Goal: Information Seeking & Learning: Learn about a topic

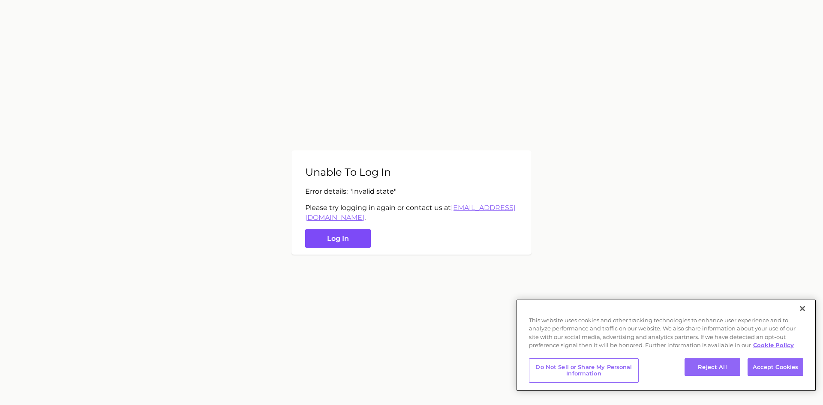
click at [346, 246] on button "Log in" at bounding box center [338, 238] width 66 height 18
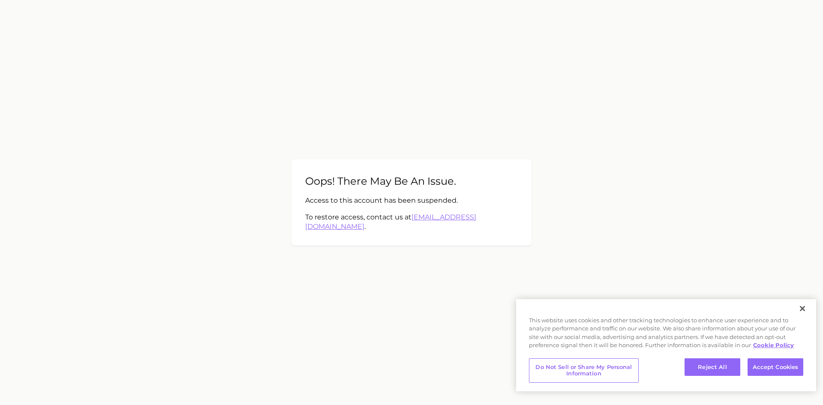
click at [444, 197] on div "Oops! There may be an issue. Access to this account has been suspended. To rest…" at bounding box center [411, 202] width 240 height 86
click at [369, 296] on main "Oops! There may be an issue. Access to this account has been suspended. To rest…" at bounding box center [411, 202] width 823 height 405
click at [421, 314] on main "Oops! There may be an issue. Access to this account has been suspended. To rest…" at bounding box center [411, 202] width 823 height 405
click at [472, 153] on main "Oops! There may be an issue. Access to this account has been suspended. To rest…" at bounding box center [411, 202] width 823 height 405
click at [303, 178] on main "Oops! There may be an issue. Access to this account has been suspended. To rest…" at bounding box center [411, 202] width 823 height 405
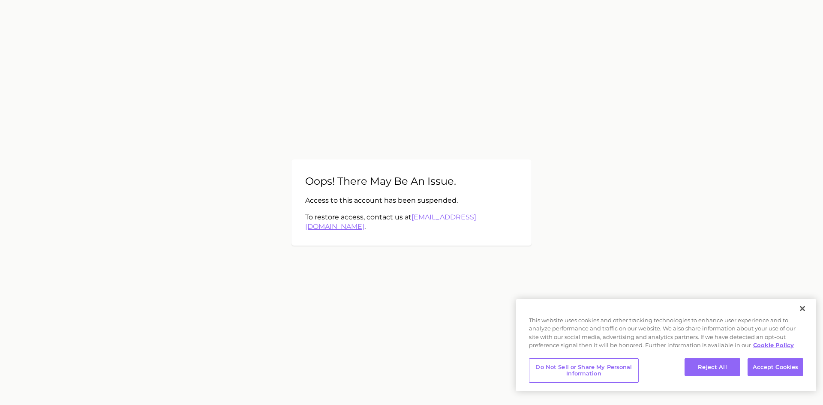
click at [309, 264] on main "Oops! There may be an issue. Access to this account has been suspended. To rest…" at bounding box center [411, 202] width 823 height 405
click at [369, 279] on main "Oops! There may be an issue. Access to this account has been suspended. To rest…" at bounding box center [411, 202] width 823 height 405
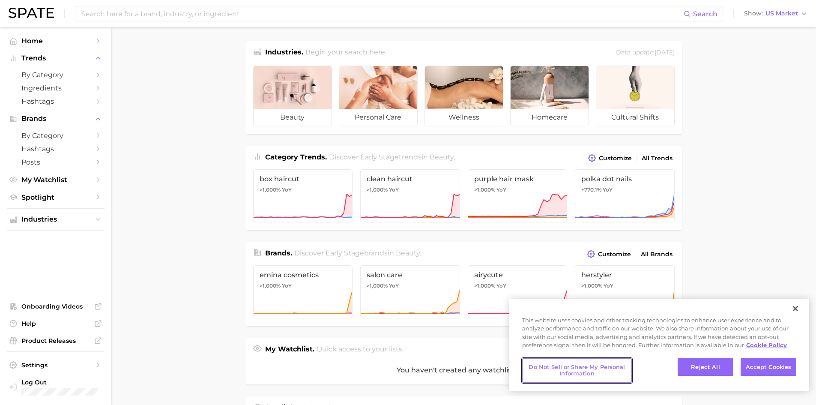
click at [588, 374] on button "Do Not Sell or Share My Personal Information" at bounding box center [577, 370] width 110 height 24
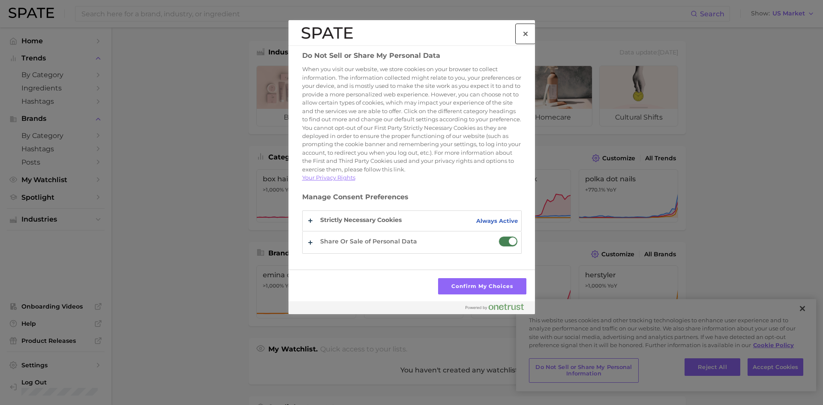
click at [525, 36] on button "Close preference center" at bounding box center [525, 33] width 19 height 19
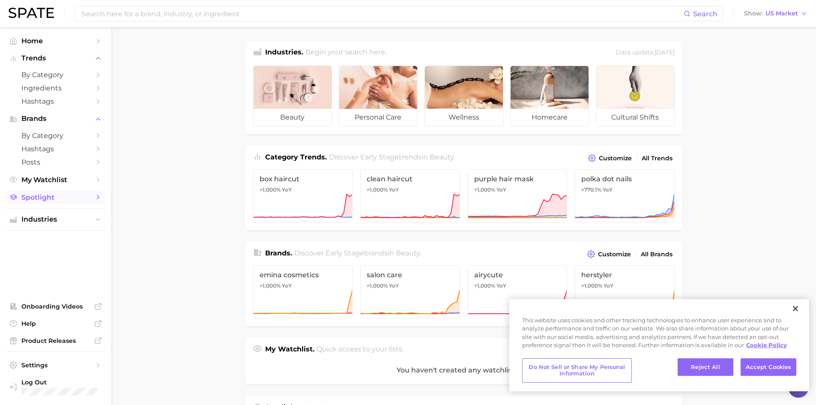
click at [42, 199] on span "Spotlight" at bounding box center [55, 197] width 69 height 8
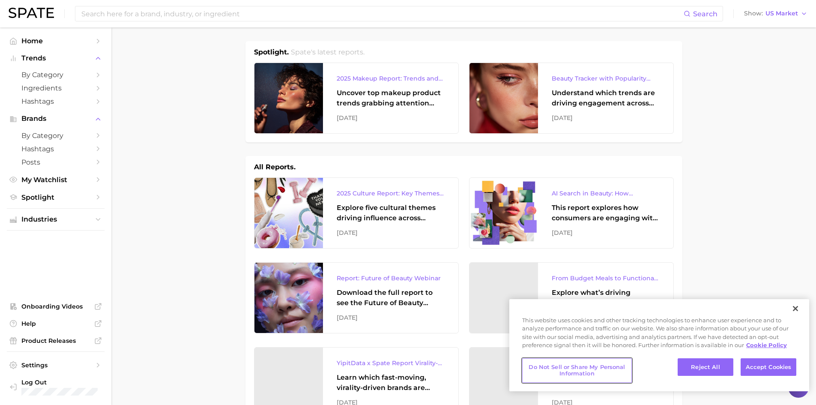
click at [558, 366] on button "Do Not Sell or Share My Personal Information" at bounding box center [577, 370] width 110 height 24
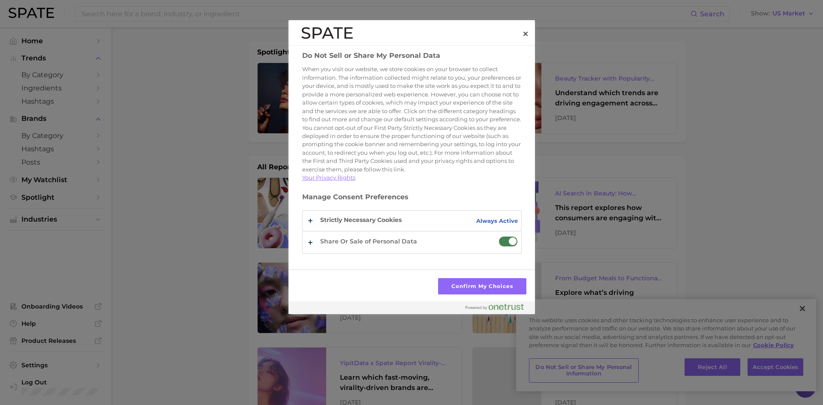
click at [499, 247] on span "Do Not Sell or Share My Personal Data" at bounding box center [507, 241] width 19 height 11
click at [498, 236] on input "Share Or Sale of Personal Data" at bounding box center [498, 236] width 0 height 0
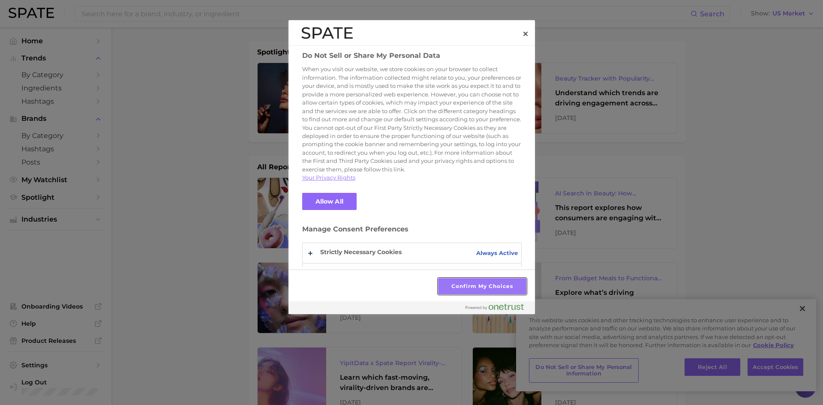
click at [485, 288] on button "Confirm My Choices" at bounding box center [482, 286] width 88 height 16
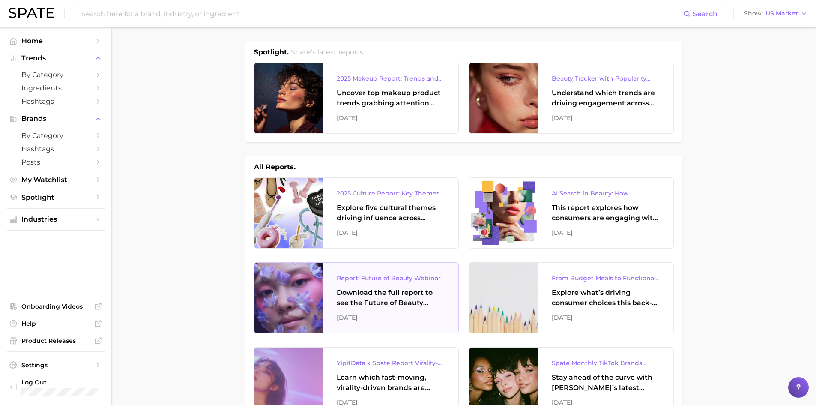
click at [295, 309] on div at bounding box center [289, 298] width 69 height 70
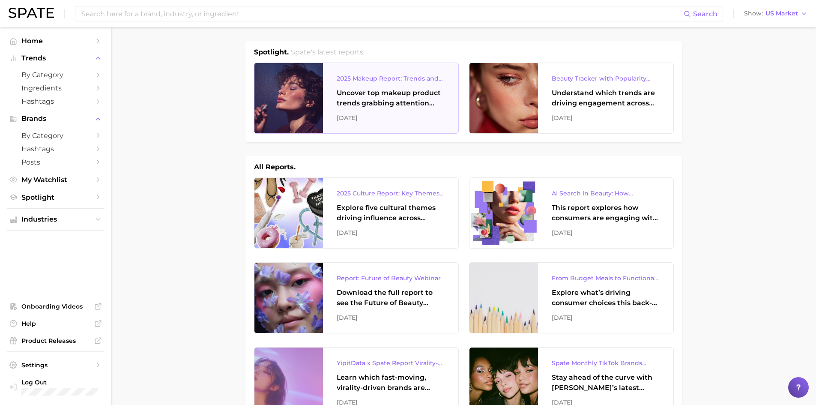
click at [389, 84] on div "2025 Makeup Report: Trends and Brands to Watch Uncover top makeup product trend…" at bounding box center [390, 98] width 135 height 70
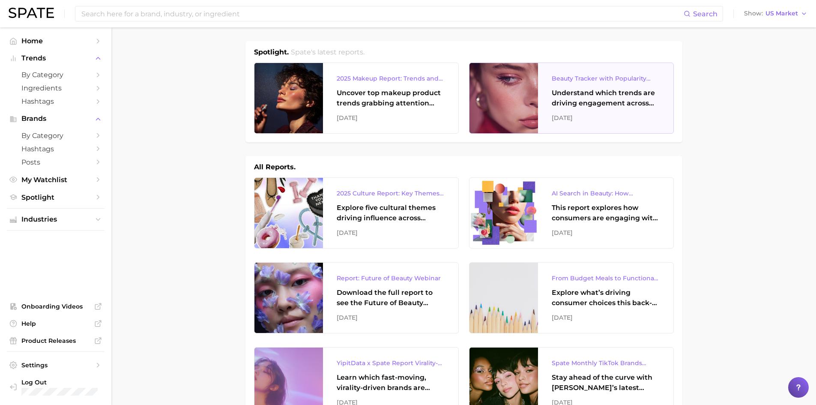
click at [571, 108] on div "Understand which trends are driving engagement across platforms in the skin, ha…" at bounding box center [606, 98] width 108 height 21
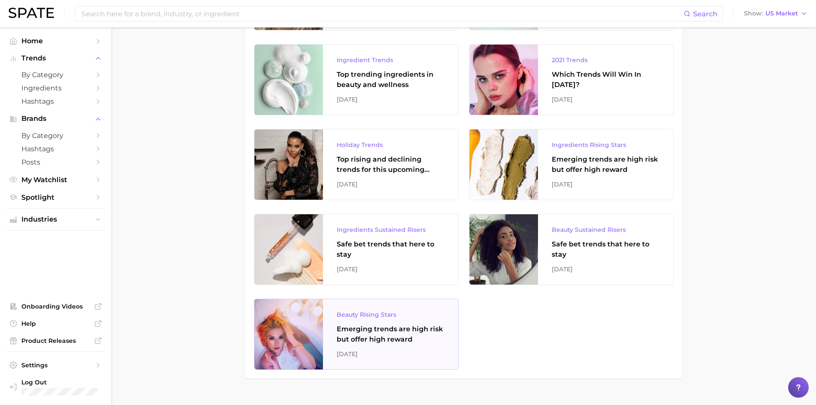
scroll to position [5919, 0]
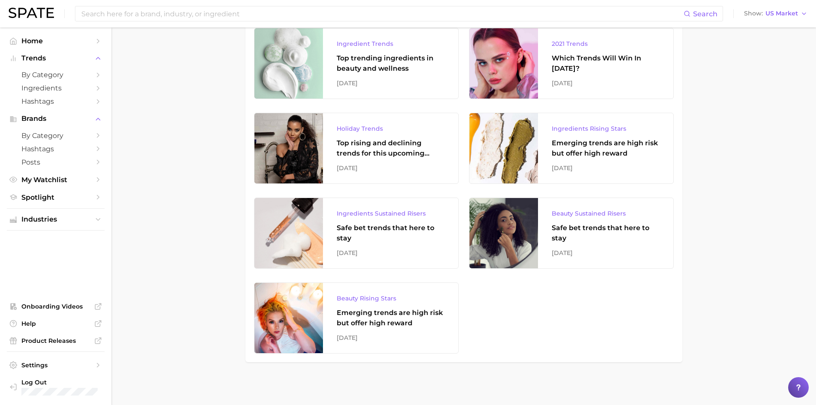
drag, startPoint x: 521, startPoint y: 325, endPoint x: 511, endPoint y: 334, distance: 13.3
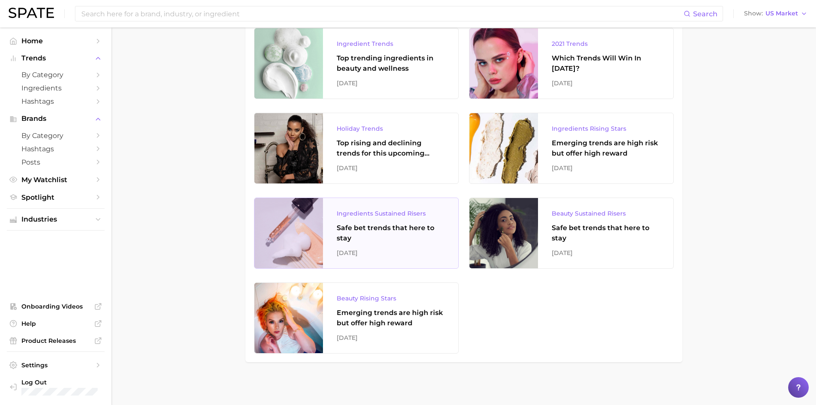
click at [386, 240] on div "Safe bet trends that here to stay" at bounding box center [391, 233] width 108 height 21
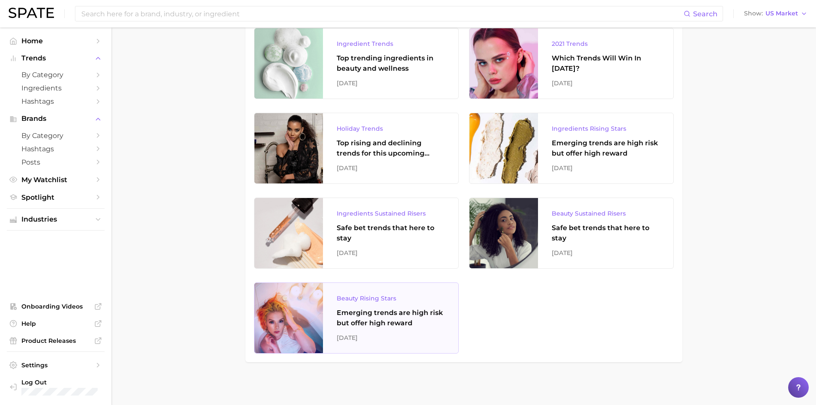
click at [398, 318] on div "Emerging trends are high risk but offer high reward" at bounding box center [391, 318] width 108 height 21
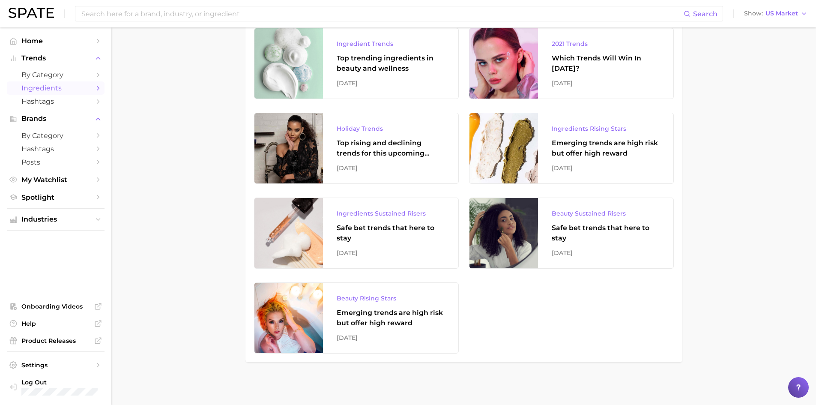
click at [64, 86] on span "Ingredients" at bounding box center [55, 88] width 69 height 8
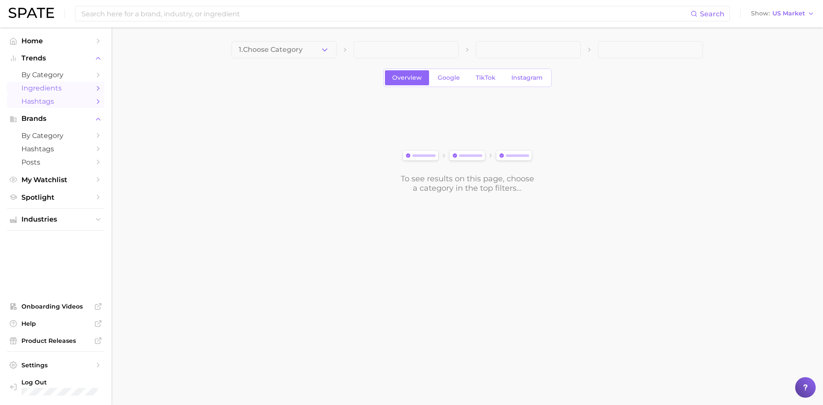
click at [68, 102] on span "Hashtags" at bounding box center [55, 101] width 69 height 8
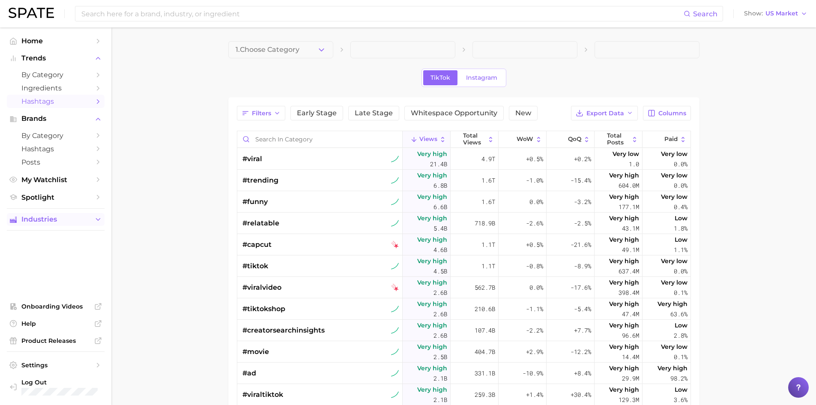
click at [60, 222] on span "Industries" at bounding box center [55, 220] width 69 height 8
click at [44, 236] on span "beauty" at bounding box center [55, 236] width 69 height 8
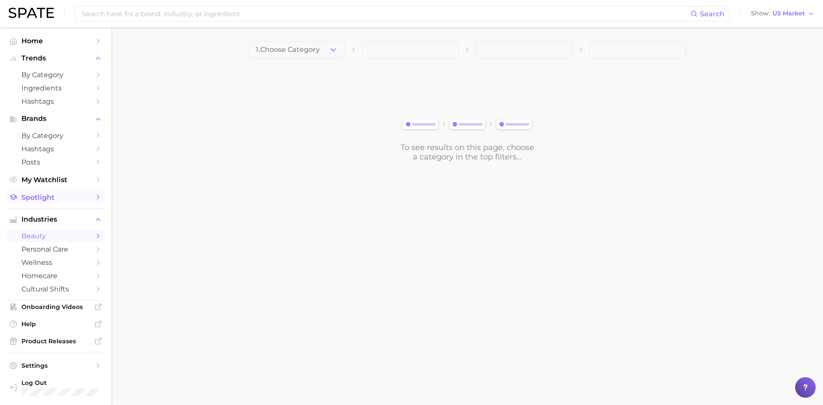
click at [48, 200] on span "Spotlight" at bounding box center [55, 197] width 69 height 8
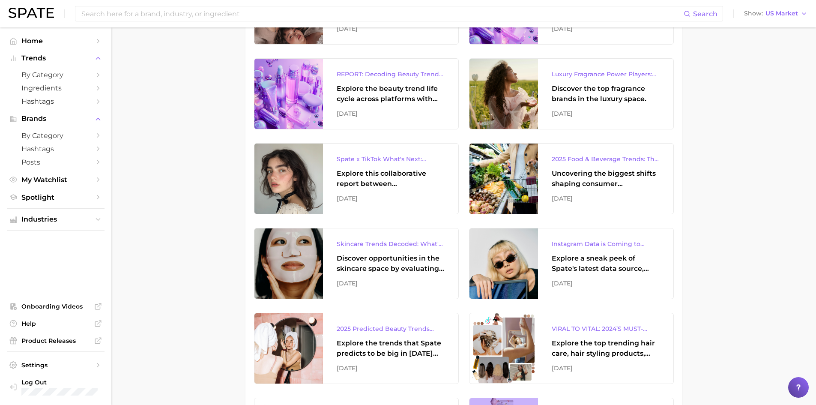
scroll to position [886, 0]
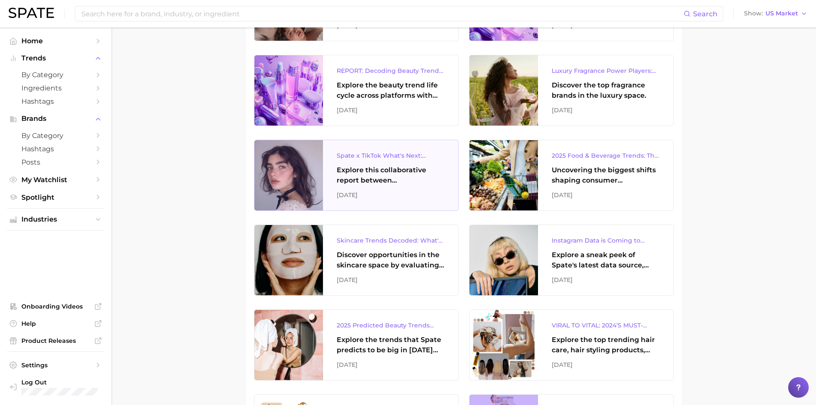
click at [412, 179] on div "Explore this collaborative report between [PERSON_NAME] and TikTok to explore t…" at bounding box center [391, 175] width 108 height 21
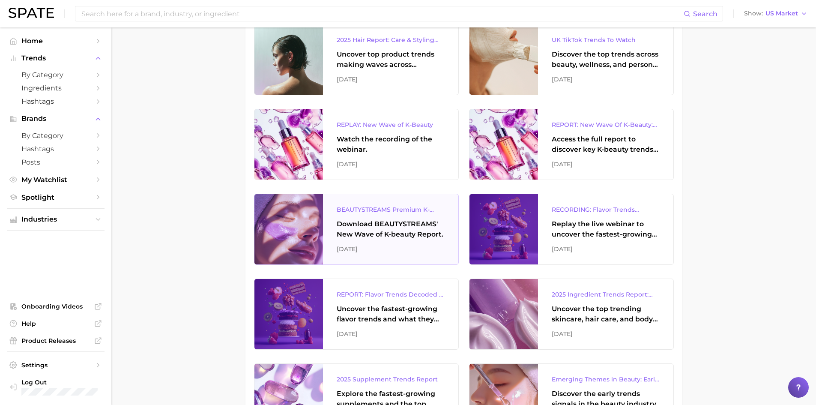
scroll to position [367, 0]
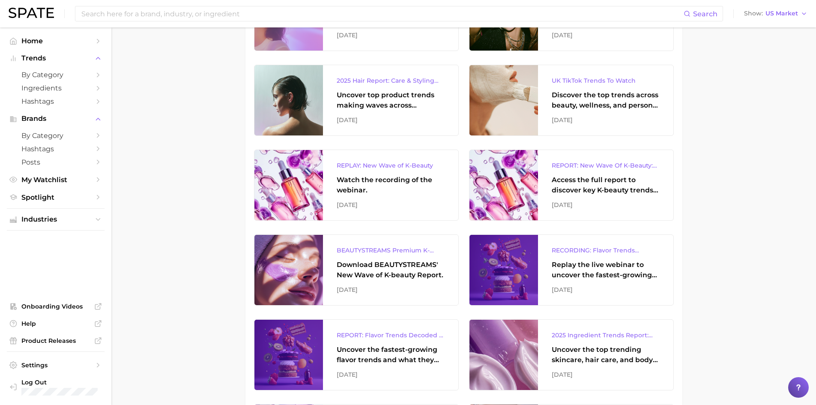
drag, startPoint x: 164, startPoint y: 172, endPoint x: 156, endPoint y: 170, distance: 8.5
drag, startPoint x: 170, startPoint y: 61, endPoint x: 188, endPoint y: 19, distance: 45.3
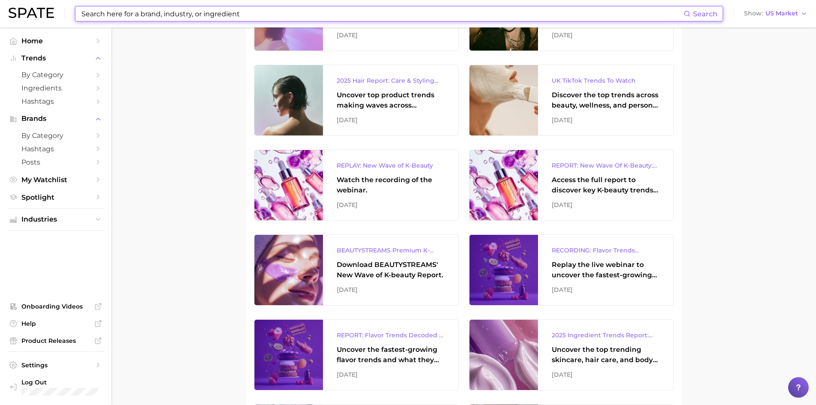
drag, startPoint x: 233, startPoint y: 8, endPoint x: 238, endPoint y: 9, distance: 5.0
click at [233, 7] on input at bounding box center [382, 13] width 603 height 15
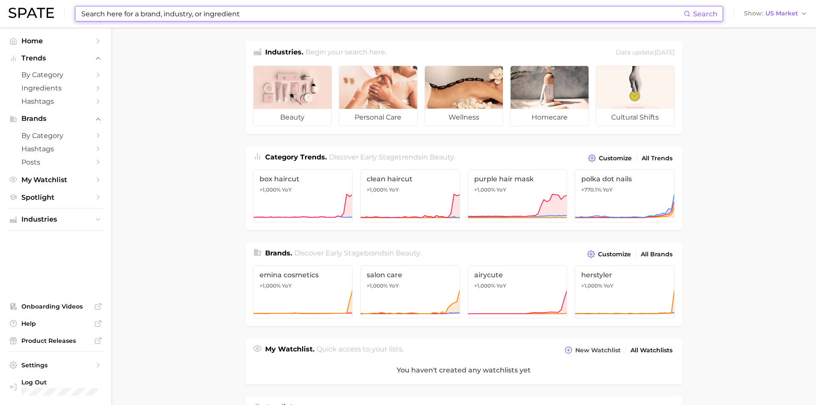
click at [172, 16] on input at bounding box center [382, 13] width 603 height 15
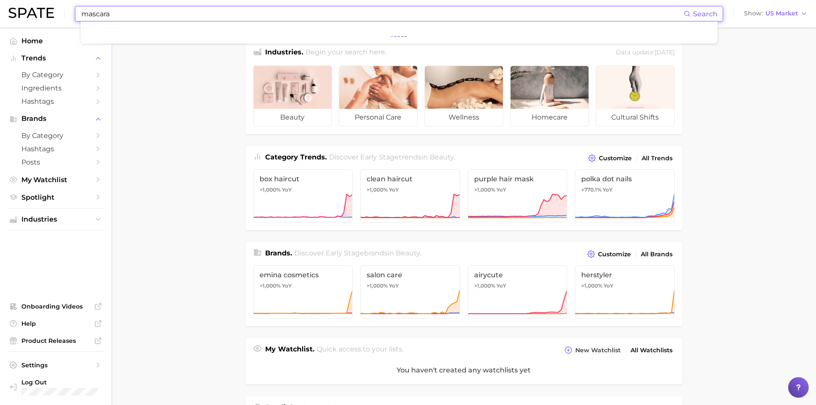
type input "mascara"
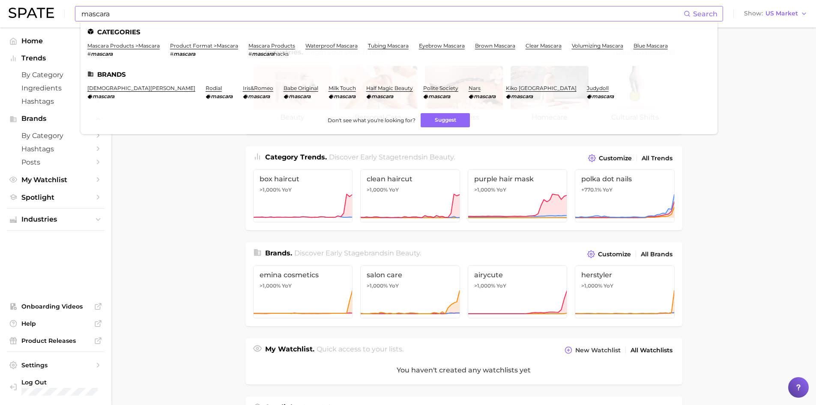
click at [116, 51] on li "mascara products > mascara # mascara" at bounding box center [123, 49] width 72 height 15
click at [44, 222] on span "Industries" at bounding box center [55, 220] width 69 height 8
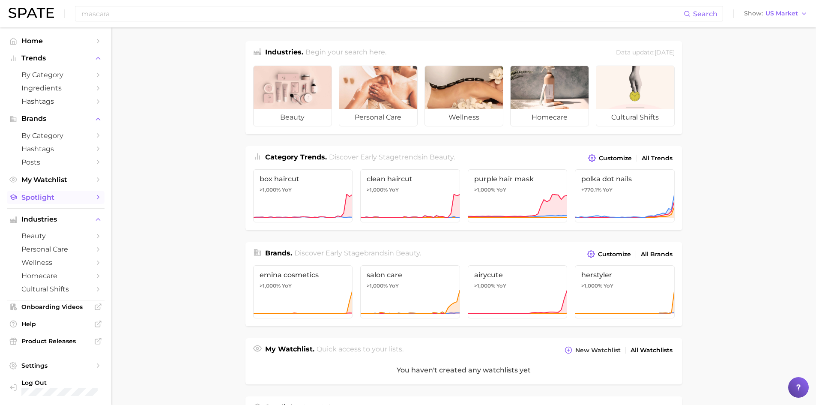
click at [49, 198] on span "Spotlight" at bounding box center [55, 197] width 69 height 8
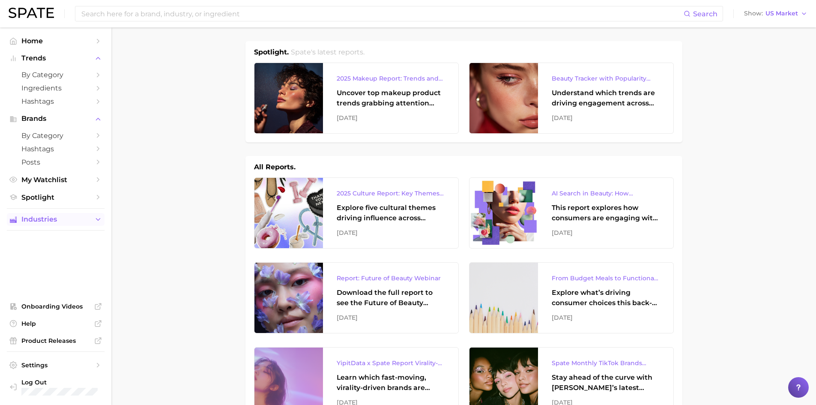
click at [48, 221] on span "Industries" at bounding box center [55, 220] width 69 height 8
click at [75, 236] on span "beauty" at bounding box center [55, 236] width 69 height 8
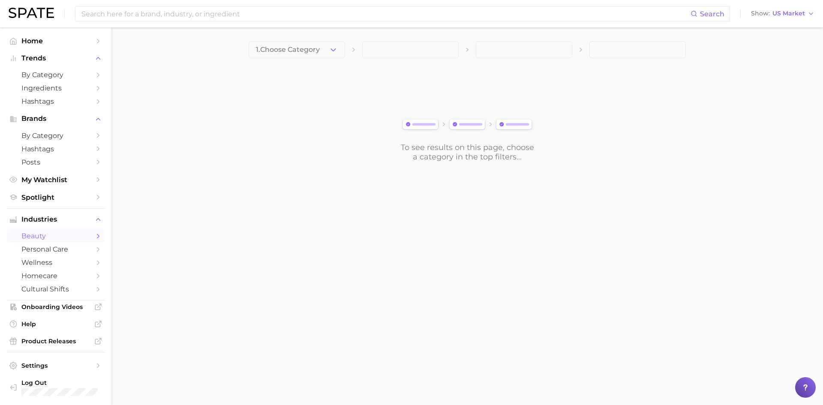
click at [94, 236] on icon "Sidebar" at bounding box center [98, 236] width 8 height 8
click at [309, 53] on span "1. Choose Category" at bounding box center [288, 50] width 64 height 8
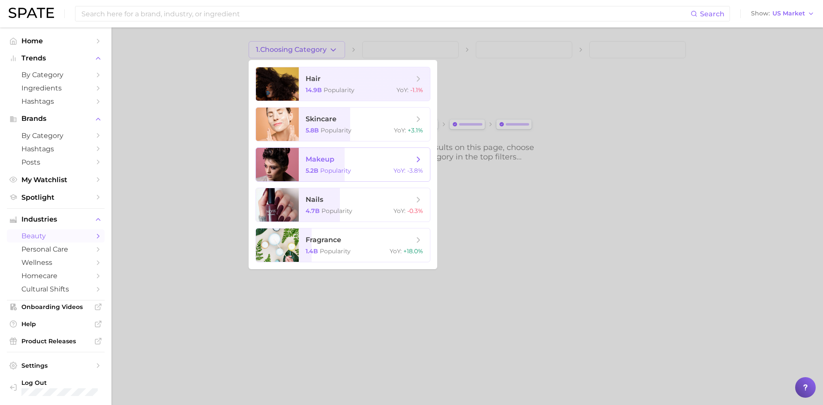
click at [370, 160] on span "makeup" at bounding box center [360, 159] width 108 height 9
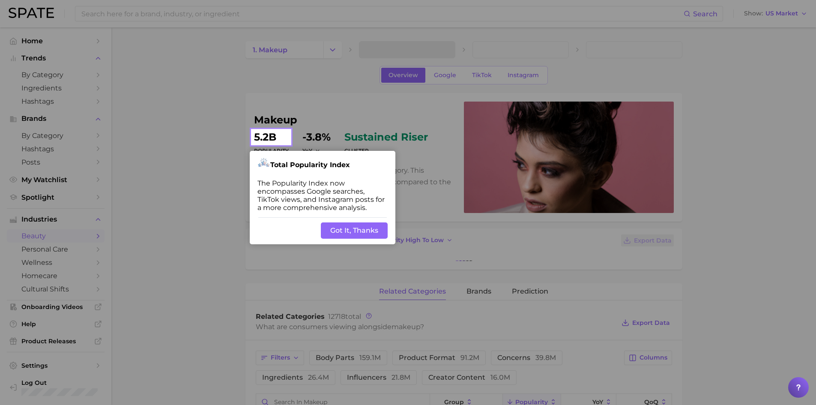
drag, startPoint x: 364, startPoint y: 232, endPoint x: 361, endPoint y: 181, distance: 51.1
click at [365, 233] on button "Got It, Thanks" at bounding box center [354, 230] width 67 height 16
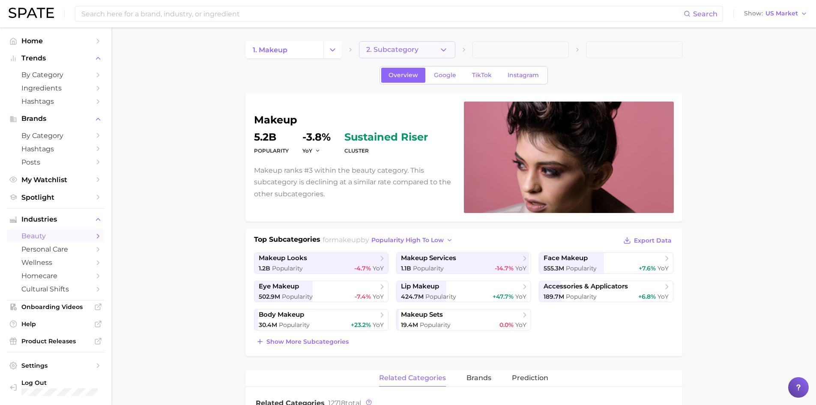
click at [428, 52] on button "2. Subcategory" at bounding box center [407, 49] width 96 height 17
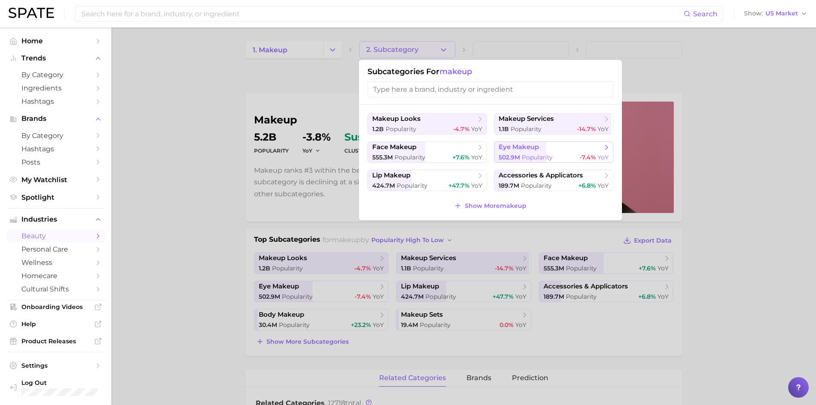
click at [542, 154] on span "Popularity" at bounding box center [537, 157] width 31 height 8
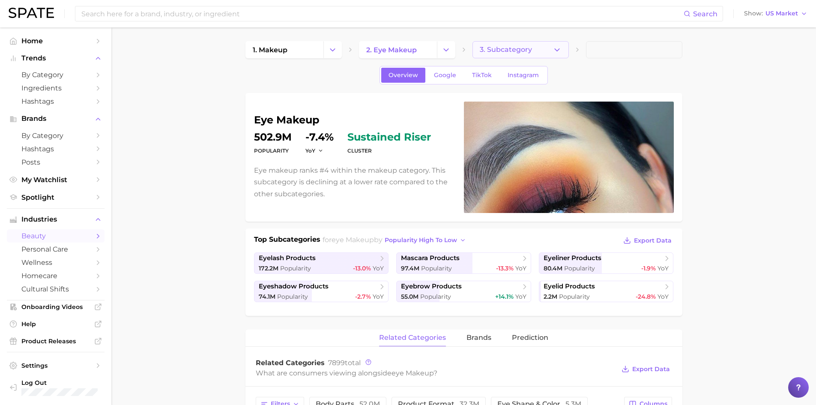
click at [551, 46] on button "3. Subcategory" at bounding box center [521, 49] width 96 height 17
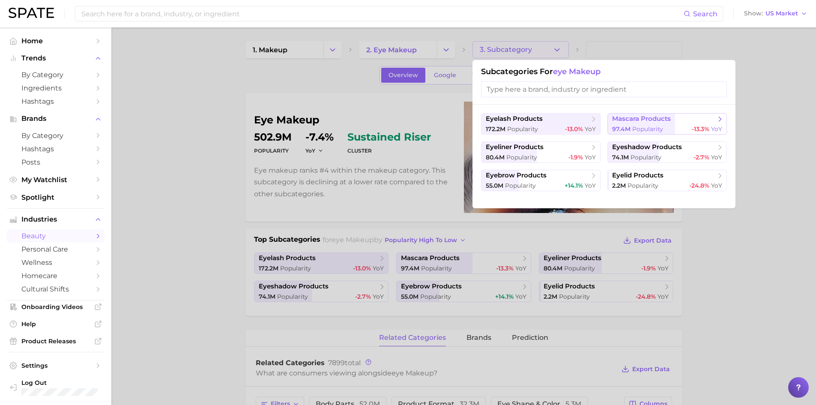
click at [670, 126] on div "97.4m Popularity -13.3% YoY" at bounding box center [667, 129] width 110 height 8
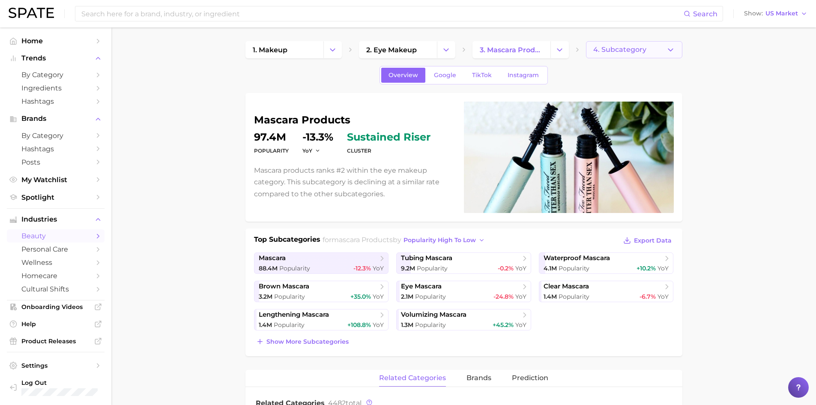
click at [654, 50] on button "4. Subcategory" at bounding box center [634, 49] width 96 height 17
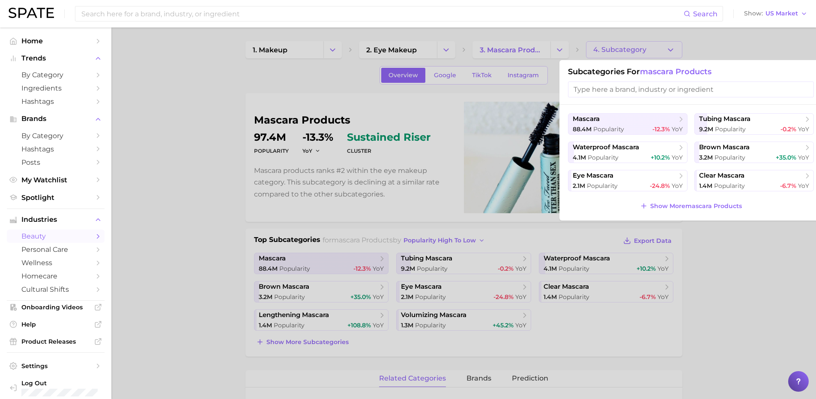
click at [743, 48] on div at bounding box center [408, 199] width 816 height 399
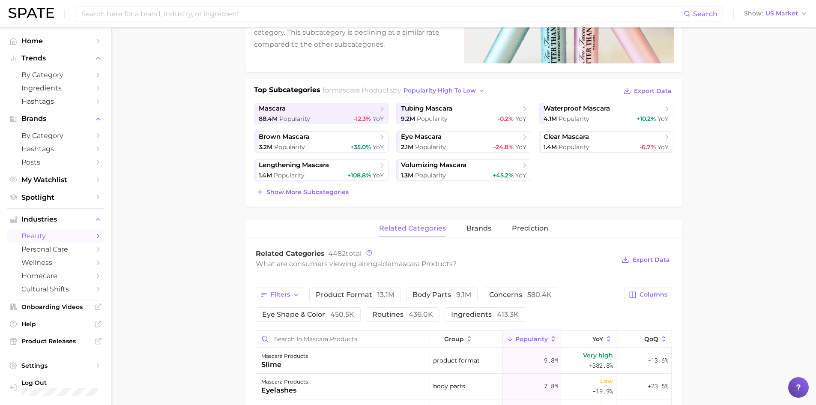
scroll to position [147, 0]
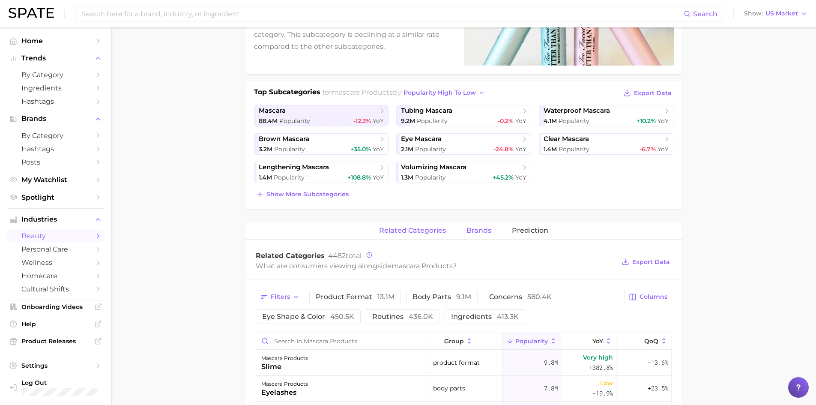
click at [489, 232] on span "brands" at bounding box center [479, 231] width 25 height 8
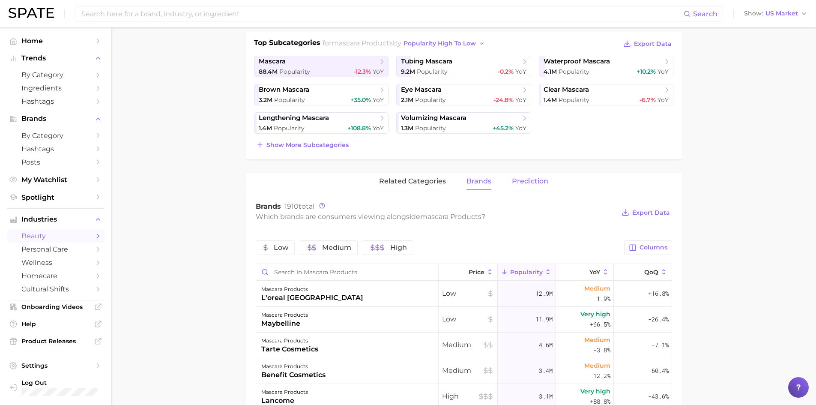
scroll to position [194, 0]
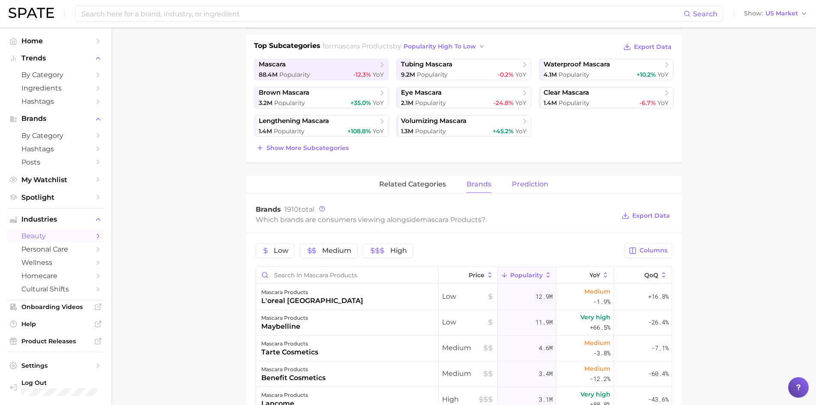
click at [533, 188] on span "Prediction" at bounding box center [530, 184] width 36 height 8
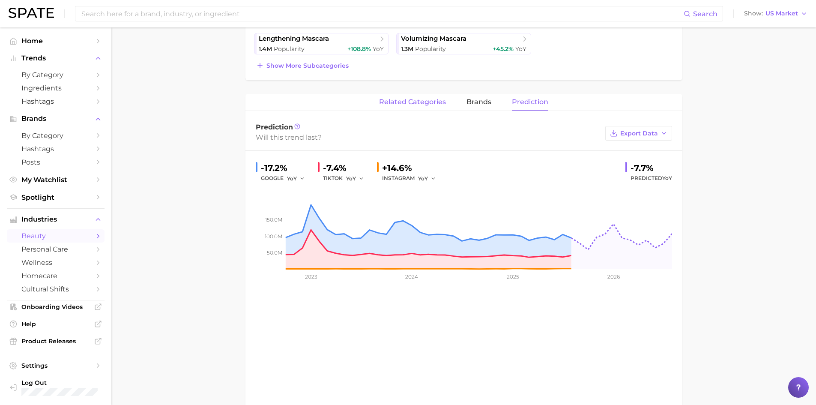
scroll to position [276, 0]
click at [423, 102] on span "related categories" at bounding box center [412, 103] width 67 height 8
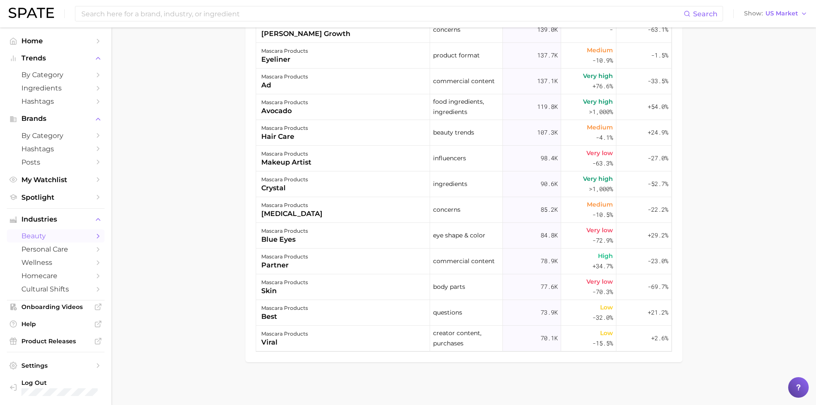
scroll to position [533, 0]
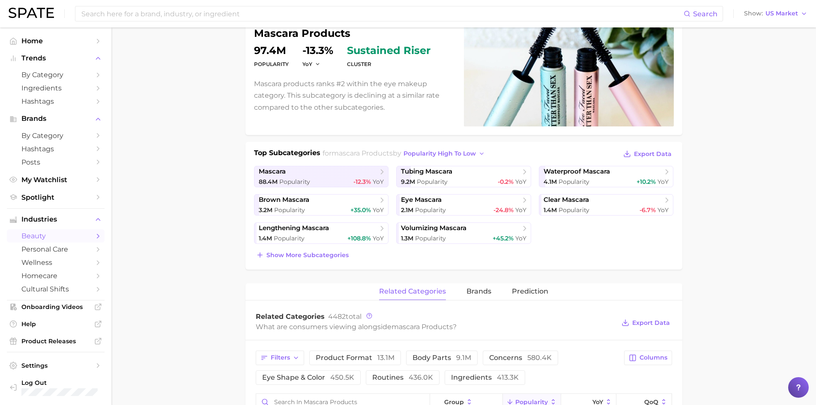
scroll to position [0, 0]
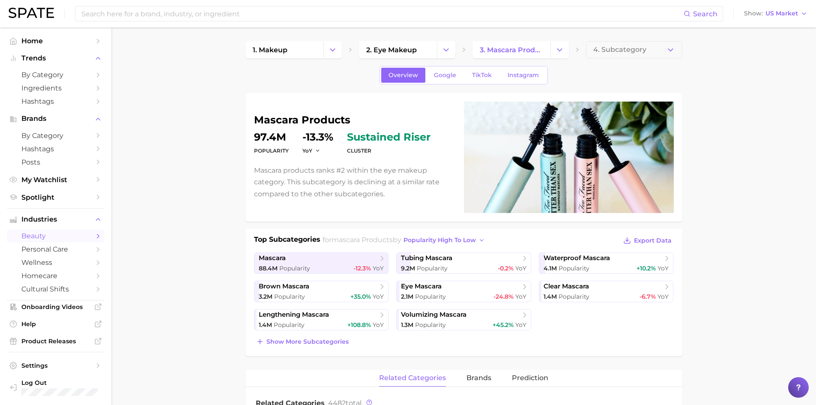
drag, startPoint x: 779, startPoint y: 124, endPoint x: 792, endPoint y: 105, distance: 23.8
drag, startPoint x: 770, startPoint y: 124, endPoint x: 806, endPoint y: 95, distance: 45.7
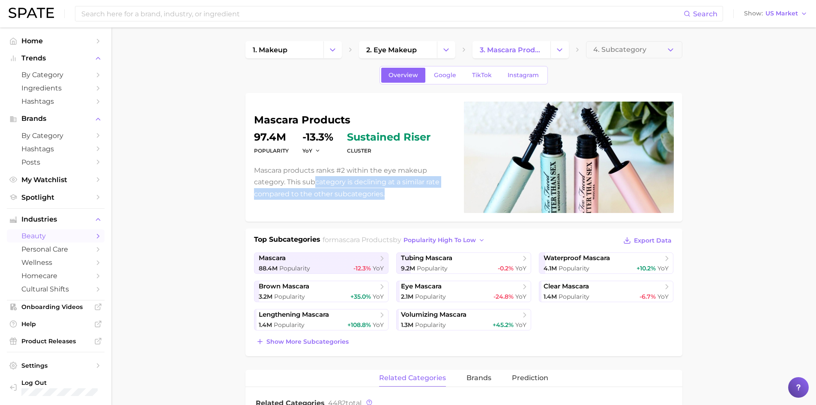
drag, startPoint x: 416, startPoint y: 193, endPoint x: 368, endPoint y: 179, distance: 50.0
click at [314, 180] on p "Mascara products ranks #2 within the eye makeup category. This subcategory is d…" at bounding box center [354, 182] width 200 height 35
click at [405, 188] on p "Mascara products ranks #2 within the eye makeup category. This subcategory is d…" at bounding box center [354, 182] width 200 height 35
click at [423, 209] on div "mascara products Popularity 97.4m YoY -13.3% cluster sustained riser Mascara pr…" at bounding box center [464, 157] width 420 height 111
drag, startPoint x: 404, startPoint y: 161, endPoint x: 429, endPoint y: 202, distance: 48.6
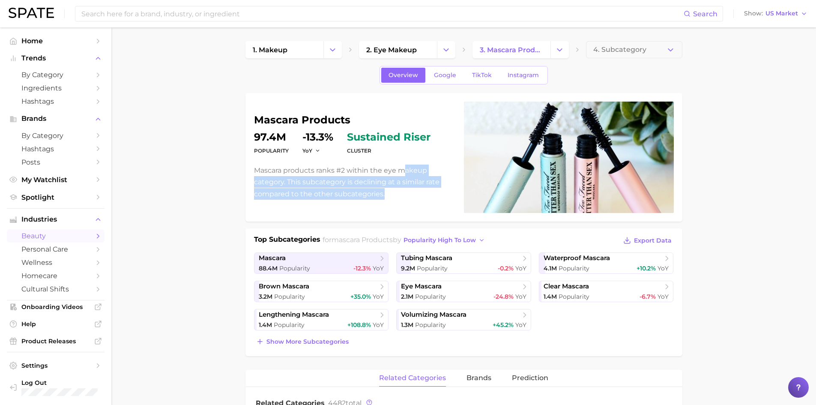
click at [425, 196] on div "mascara products Popularity 97.4m YoY -13.3% cluster sustained riser Mascara pr…" at bounding box center [354, 157] width 200 height 85
click at [452, 75] on span "Google" at bounding box center [445, 75] width 22 height 7
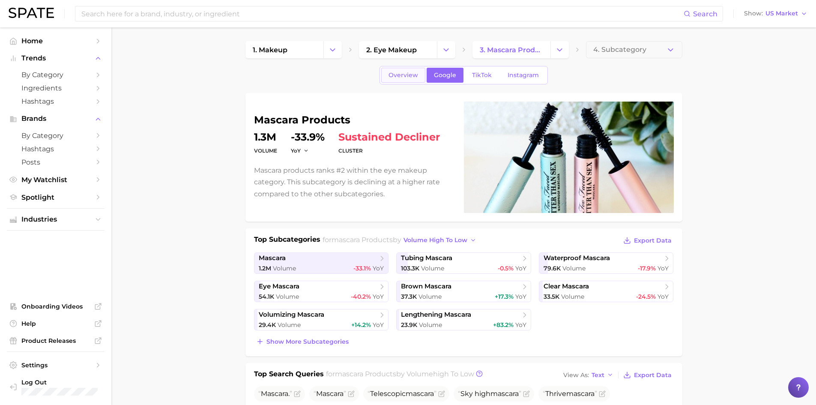
click at [400, 77] on span "Overview" at bounding box center [404, 75] width 30 height 7
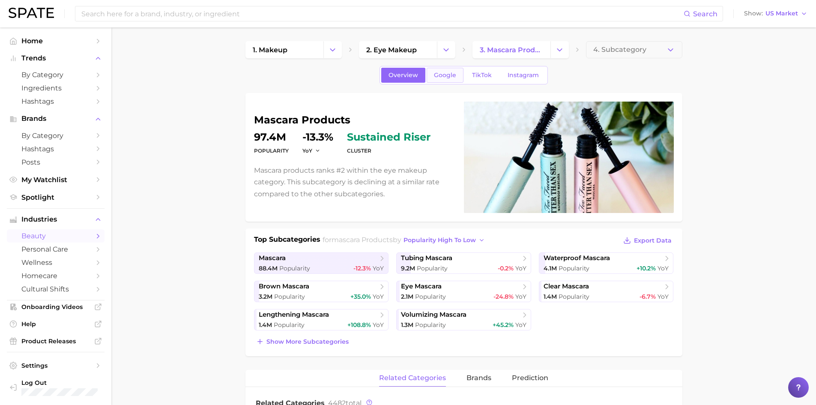
click at [444, 75] on span "Google" at bounding box center [445, 75] width 22 height 7
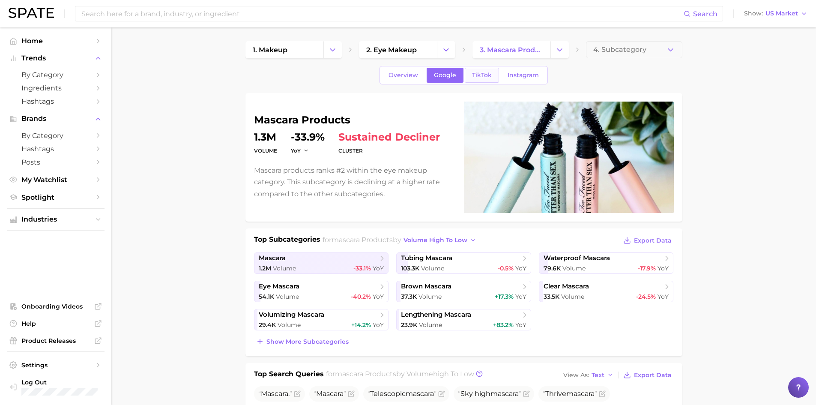
click at [487, 76] on span "TikTok" at bounding box center [482, 75] width 20 height 7
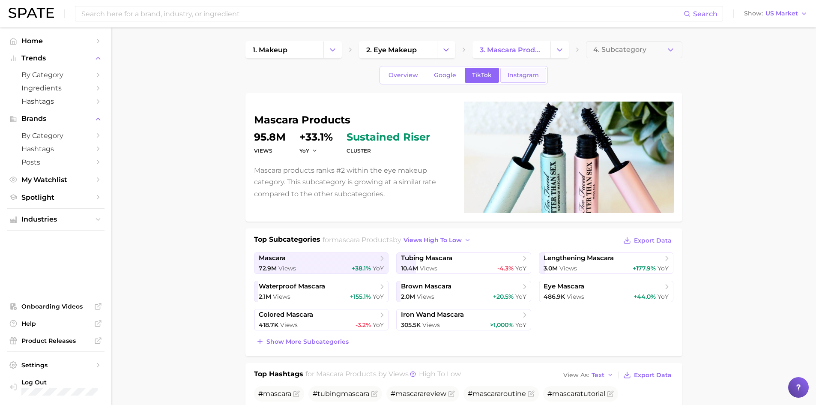
click at [530, 77] on span "Instagram" at bounding box center [523, 75] width 31 height 7
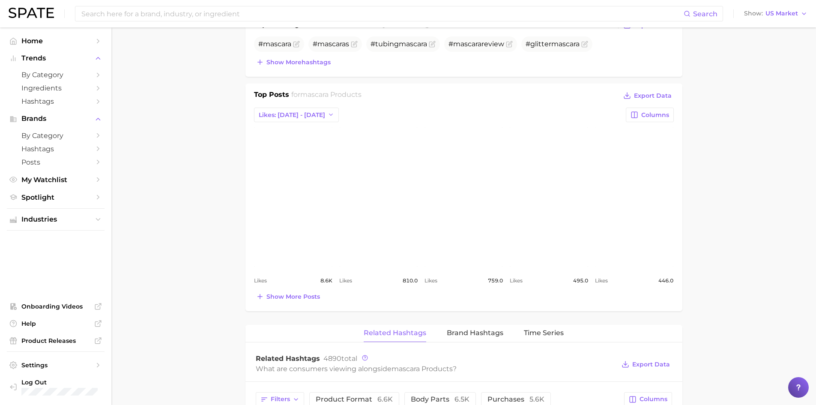
scroll to position [350, 0]
click at [563, 228] on link "view post on Instagram" at bounding box center [549, 196] width 78 height 139
